Goal: Transaction & Acquisition: Book appointment/travel/reservation

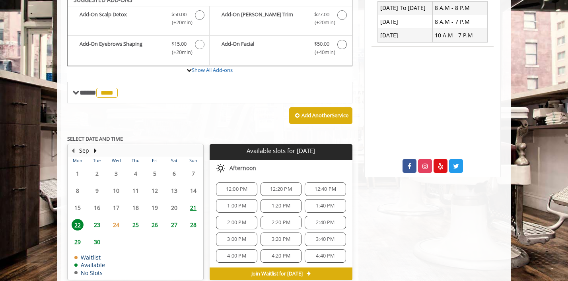
scroll to position [222, 0]
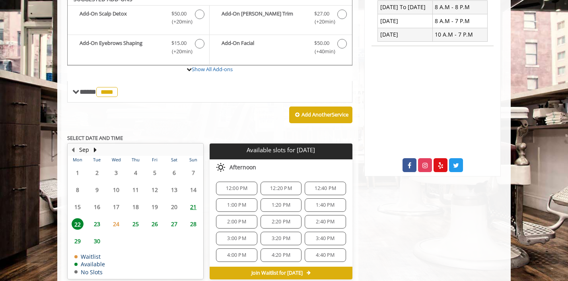
click at [320, 186] on span "12:40 PM" at bounding box center [326, 188] width 22 height 6
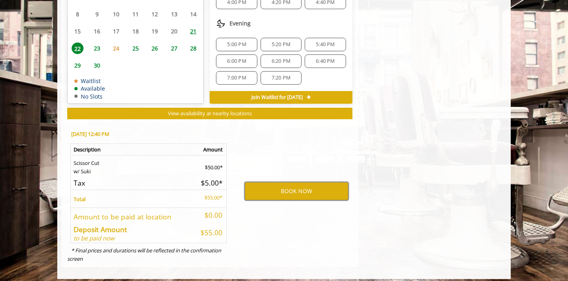
scroll to position [403, 0]
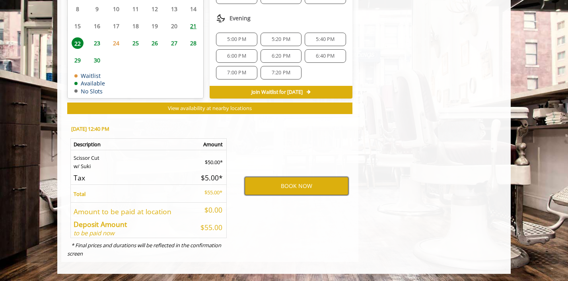
click at [285, 186] on button "BOOK NOW" at bounding box center [297, 186] width 104 height 18
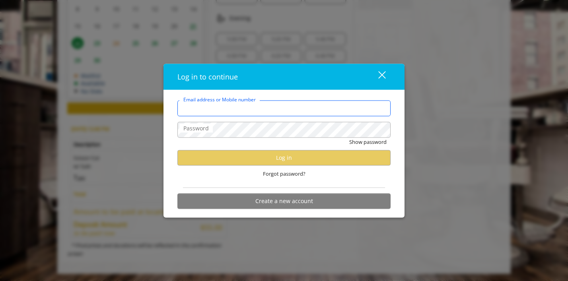
type input "**********"
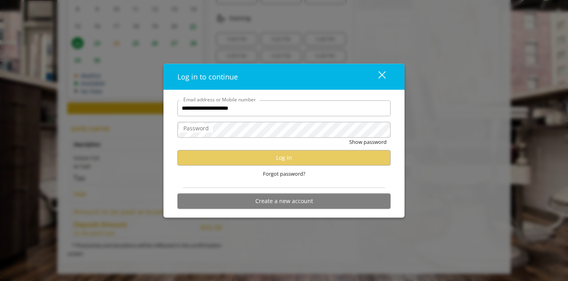
scroll to position [0, 0]
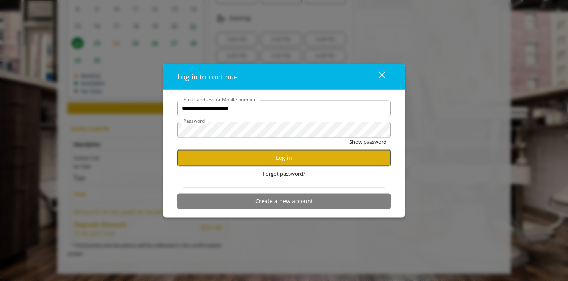
click at [268, 158] on button "Log in" at bounding box center [283, 158] width 213 height 16
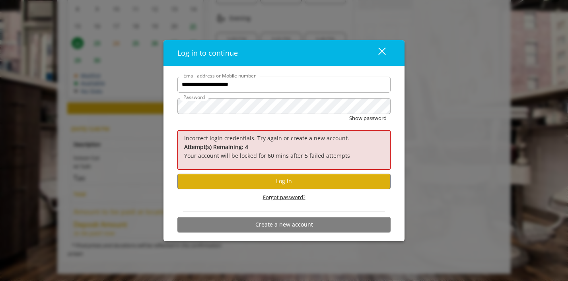
click at [292, 199] on span "Forgot password?" at bounding box center [284, 197] width 43 height 8
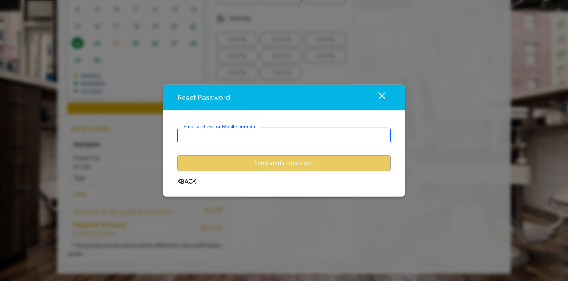
type input "**********"
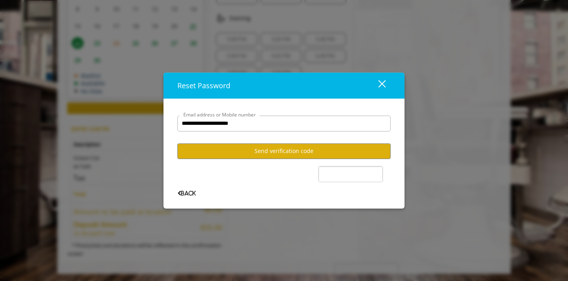
click at [285, 84] on div "Reset Password" at bounding box center [270, 86] width 186 height 12
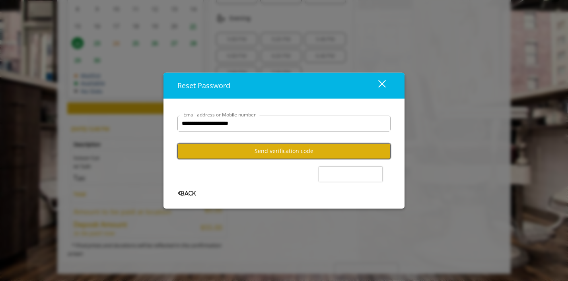
click at [285, 151] on button "Send verification code" at bounding box center [283, 152] width 213 height 16
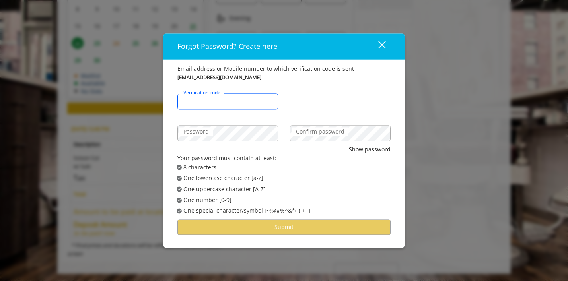
click at [250, 108] on input "Verification code" at bounding box center [227, 102] width 101 height 16
paste input "******"
type input "******"
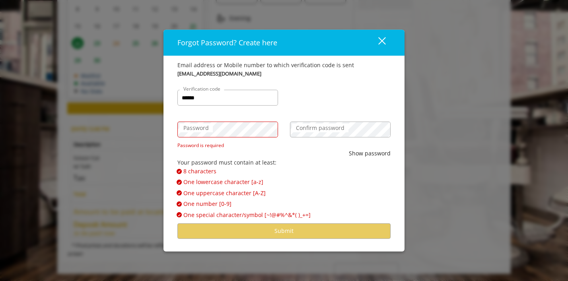
click at [239, 139] on div "Password Password is required" at bounding box center [228, 129] width 113 height 39
click at [290, 104] on div "****** Verification code" at bounding box center [284, 94] width 225 height 32
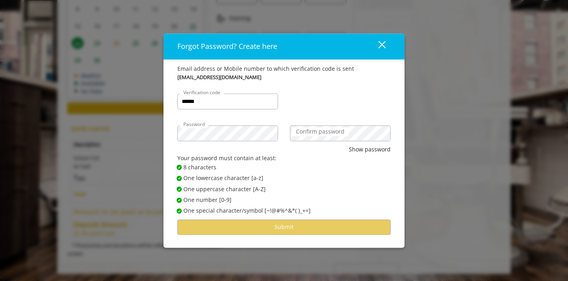
click at [305, 128] on label "Confirm password" at bounding box center [320, 131] width 57 height 9
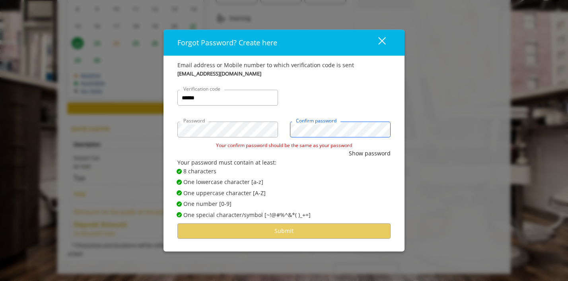
click at [273, 126] on div "Password Confirm password" at bounding box center [284, 126] width 225 height 32
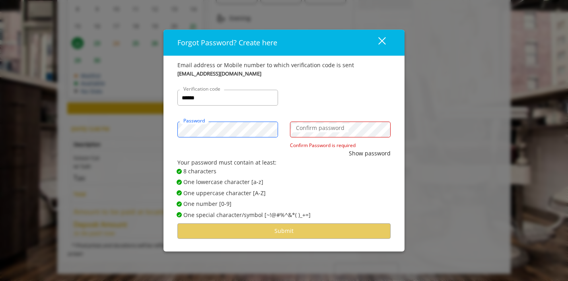
click at [148, 123] on div "Forgot Password? Create here close Email address or Mobile number to which veri…" at bounding box center [284, 140] width 568 height 281
click at [317, 127] on label "Confirm password" at bounding box center [320, 128] width 57 height 9
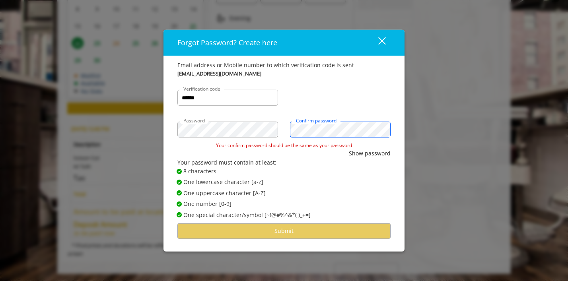
click at [260, 111] on div "Password Confirm password" at bounding box center [284, 126] width 225 height 32
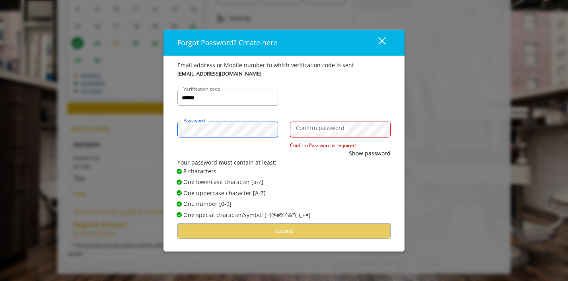
click at [155, 116] on div "Forgot Password? Create here close Email address or Mobile number to which veri…" at bounding box center [284, 140] width 568 height 281
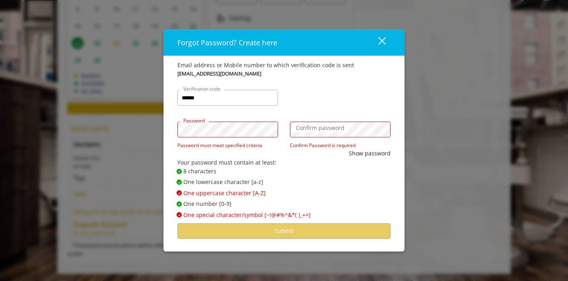
click at [140, 99] on div "Forgot Password? Create here close Email address or Mobile number to which veri…" at bounding box center [284, 140] width 568 height 281
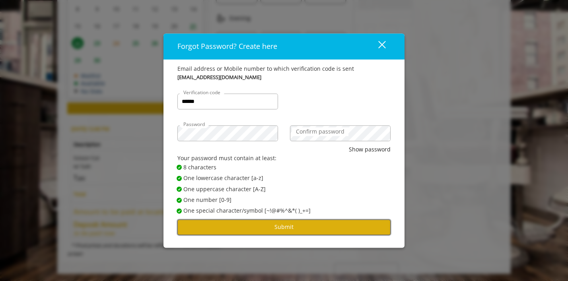
click at [293, 226] on button "Submit" at bounding box center [283, 228] width 213 height 16
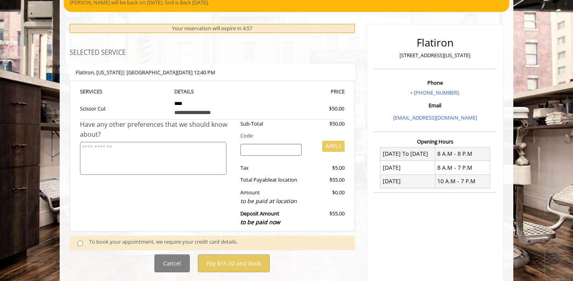
scroll to position [85, 0]
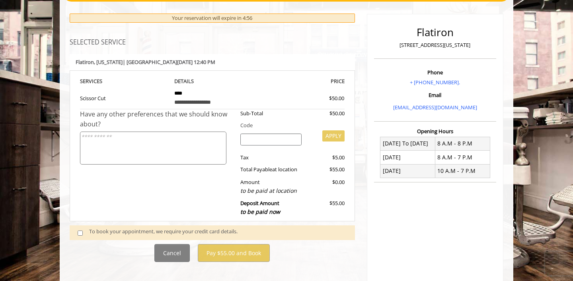
click at [108, 234] on div "To book your appointment, we require your credit card details." at bounding box center [218, 233] width 258 height 11
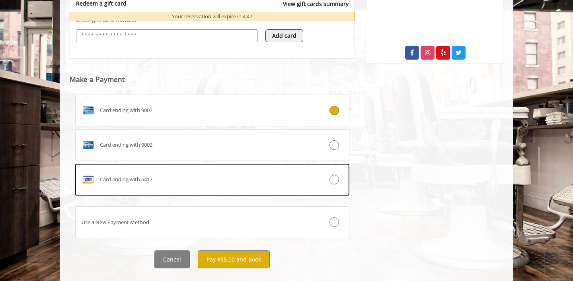
scroll to position [350, 0]
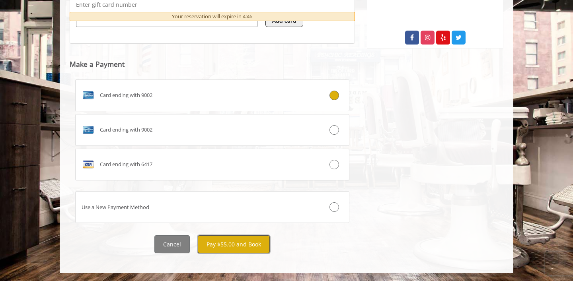
click at [231, 250] on button "Pay $55.00 and Book" at bounding box center [234, 245] width 72 height 18
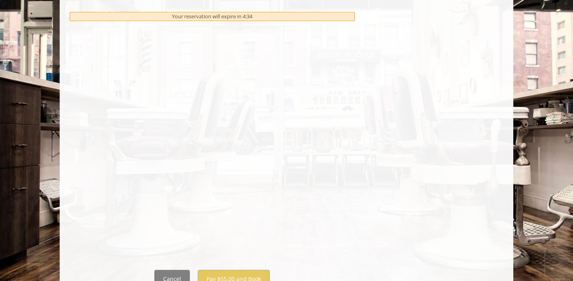
scroll to position [451, 0]
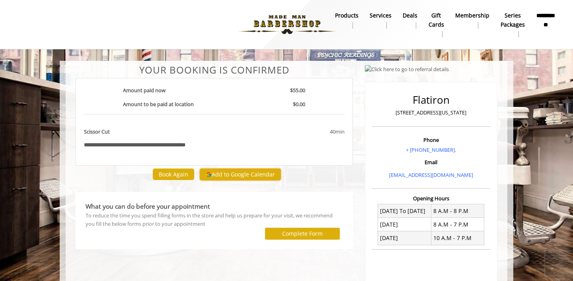
click at [232, 176] on button "Add to Google Calendar" at bounding box center [240, 175] width 81 height 12
